Goal: Check status: Check status

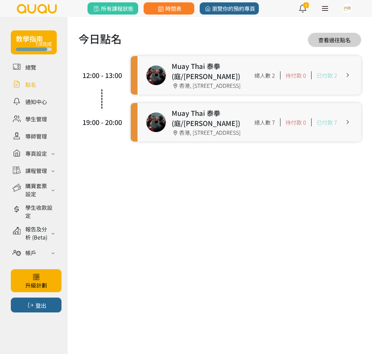
click at [202, 71] on link at bounding box center [248, 75] width 223 height 38
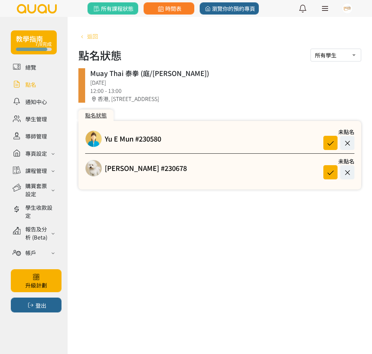
click at [91, 38] on span "返回" at bounding box center [92, 36] width 11 height 8
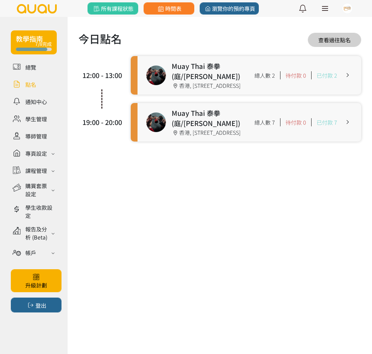
click at [199, 141] on link at bounding box center [248, 122] width 223 height 38
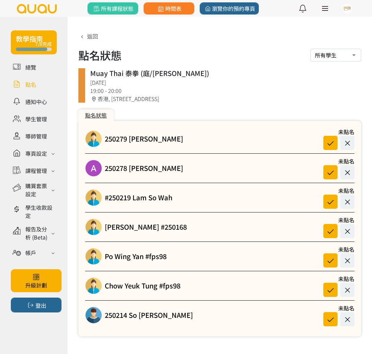
scroll to position [5, 0]
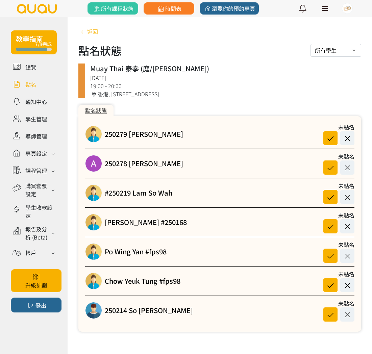
click at [92, 33] on span "返回" at bounding box center [92, 31] width 11 height 8
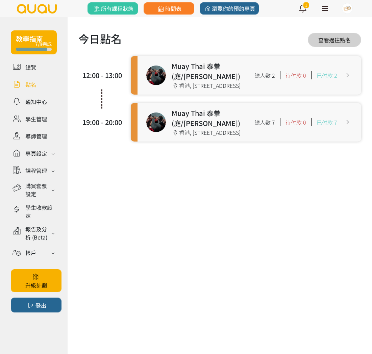
drag, startPoint x: 205, startPoint y: 65, endPoint x: 227, endPoint y: 48, distance: 27.6
click at [213, 60] on link at bounding box center [248, 75] width 223 height 38
click at [201, 76] on link at bounding box center [248, 75] width 223 height 38
click at [207, 128] on link at bounding box center [248, 122] width 223 height 38
click at [232, 74] on link at bounding box center [248, 75] width 223 height 38
